Goal: Navigation & Orientation: Find specific page/section

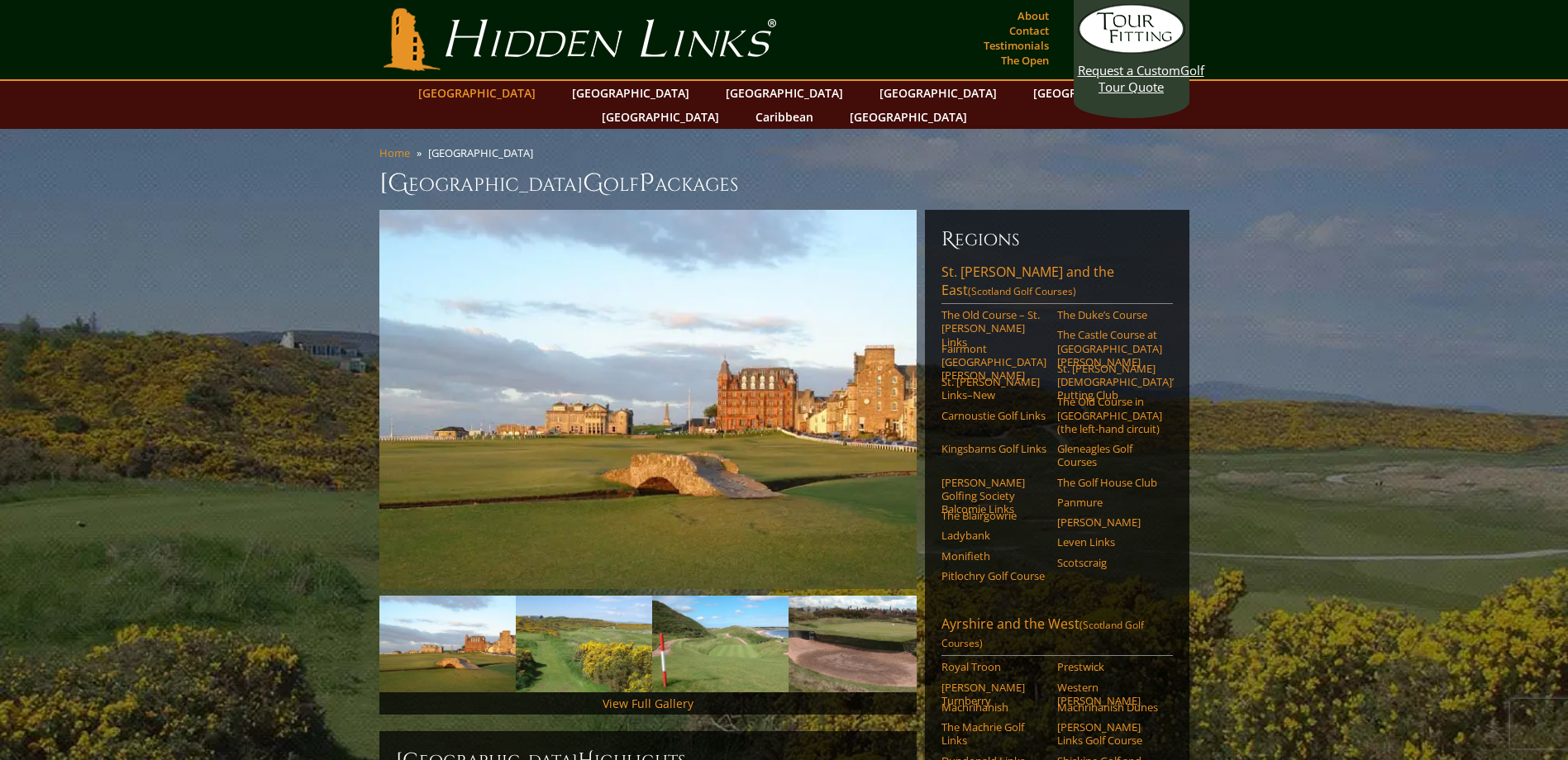
click at [531, 95] on link "[GEOGRAPHIC_DATA]" at bounding box center [477, 93] width 134 height 24
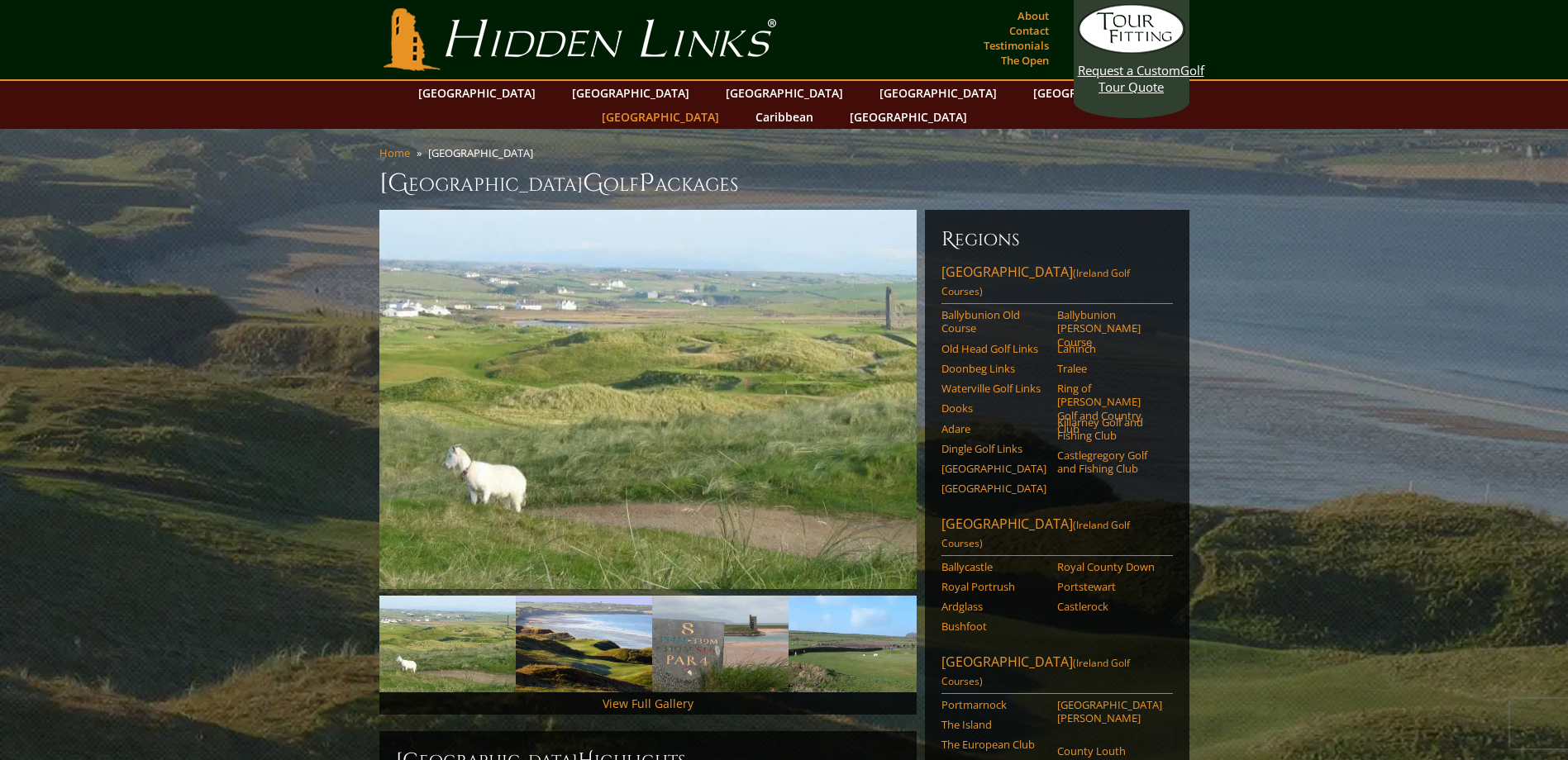
click at [727, 105] on link "[GEOGRAPHIC_DATA]" at bounding box center [660, 117] width 134 height 24
